Goal: Information Seeking & Learning: Learn about a topic

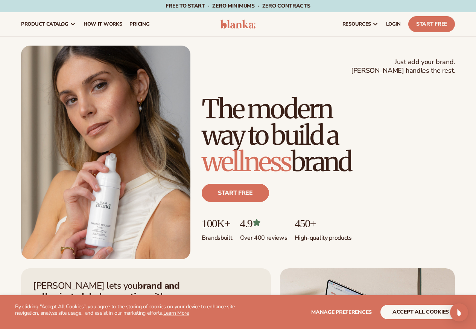
click at [376, 79] on div "Just add your brand. Blanka handles the rest. beauty,skin care,wellness,makeup …" at bounding box center [238, 153] width 434 height 214
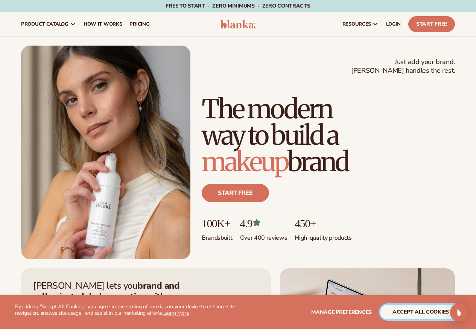
click at [417, 314] on button "accept all cookies" at bounding box center [421, 312] width 81 height 14
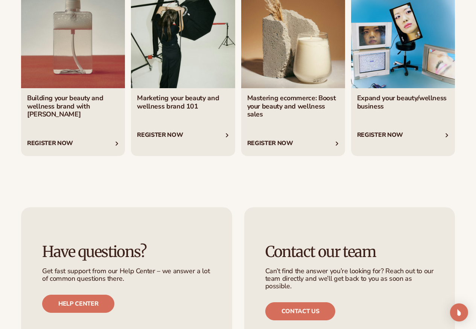
scroll to position [2576, 0]
